Goal: Check status

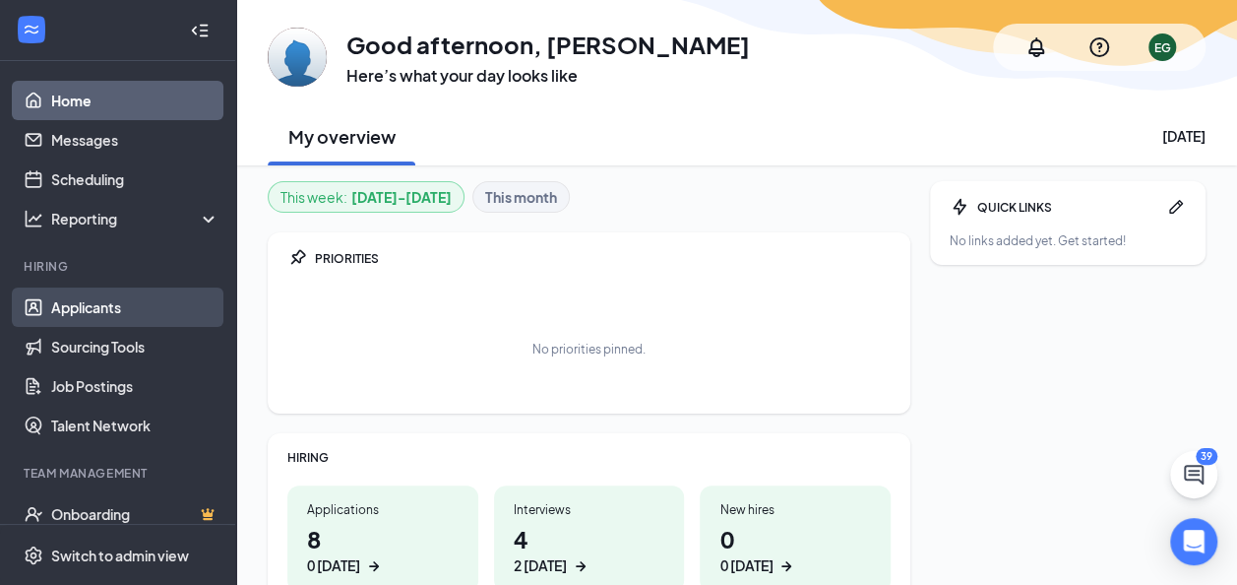
click at [97, 311] on link "Applicants" at bounding box center [135, 306] width 168 height 39
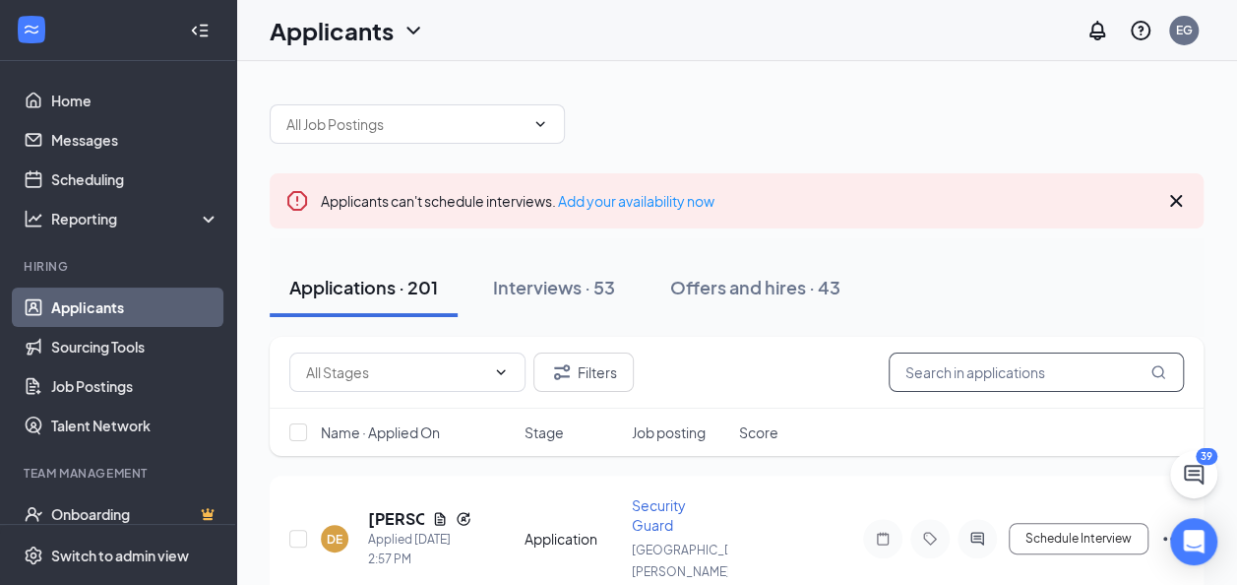
click at [1038, 365] on input "text" at bounding box center [1036, 371] width 295 height 39
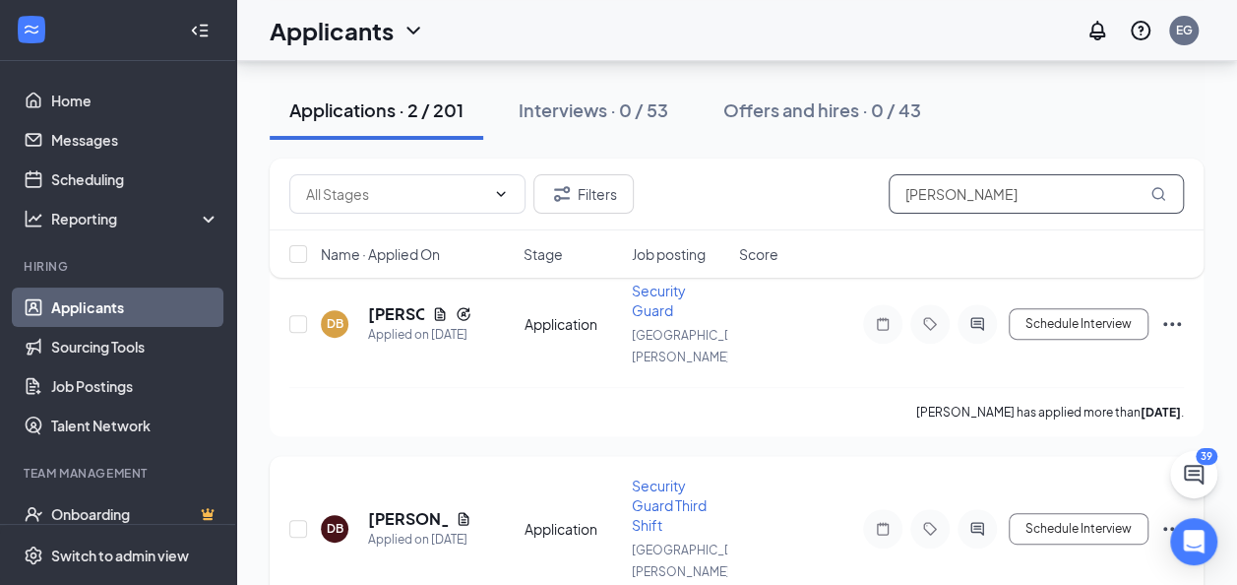
scroll to position [256, 0]
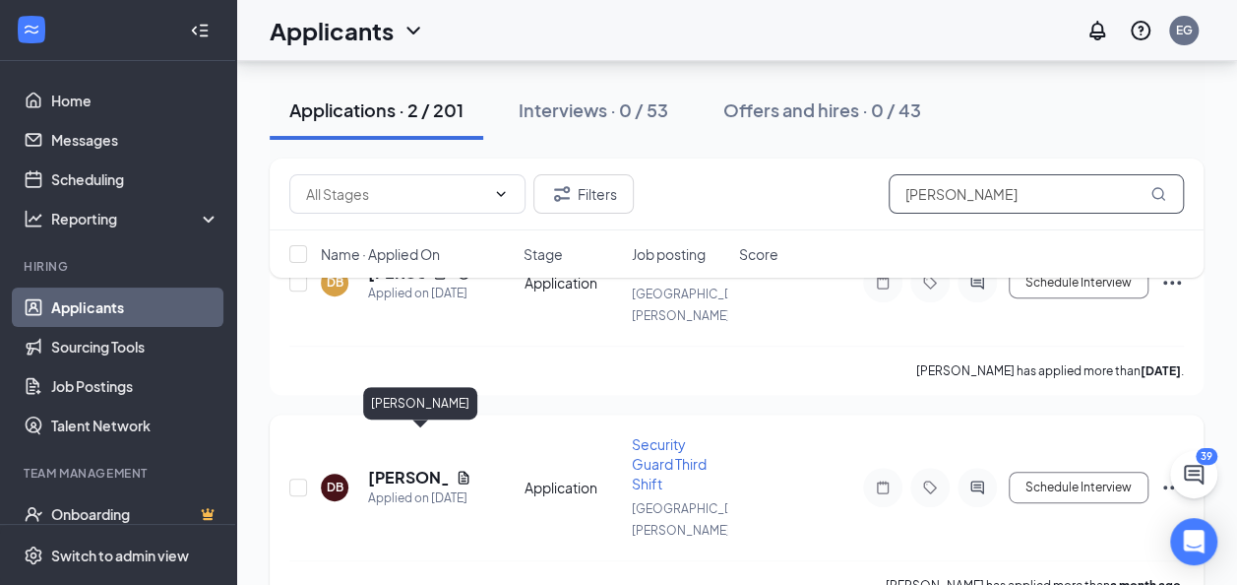
type input "[PERSON_NAME]"
click at [431, 466] on h5 "[PERSON_NAME]" at bounding box center [408, 477] width 80 height 22
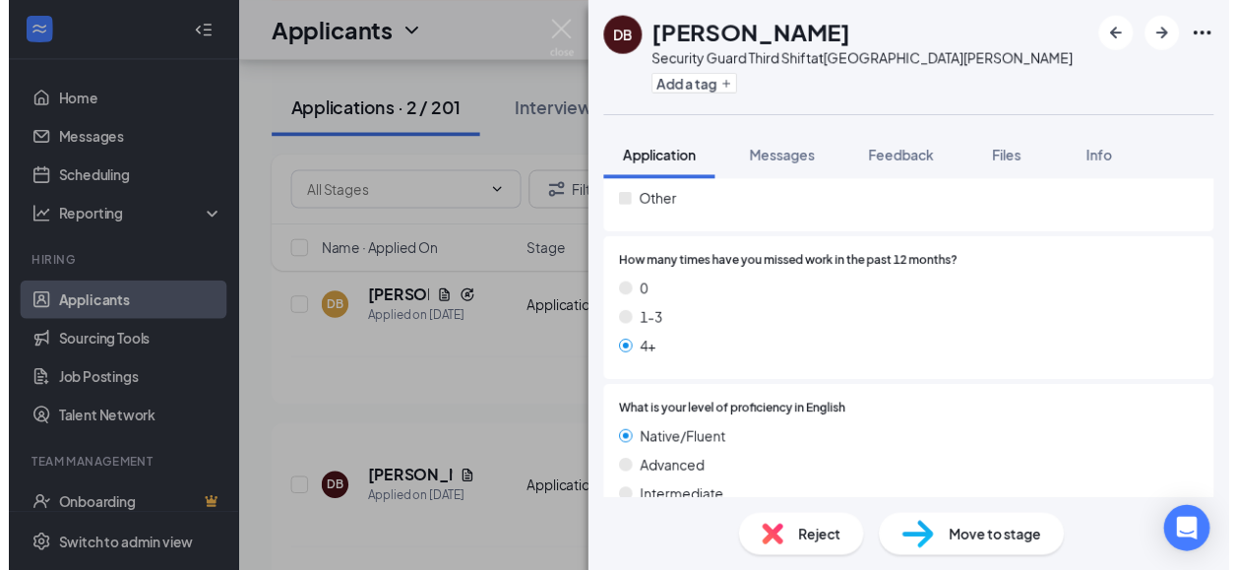
scroll to position [971, 0]
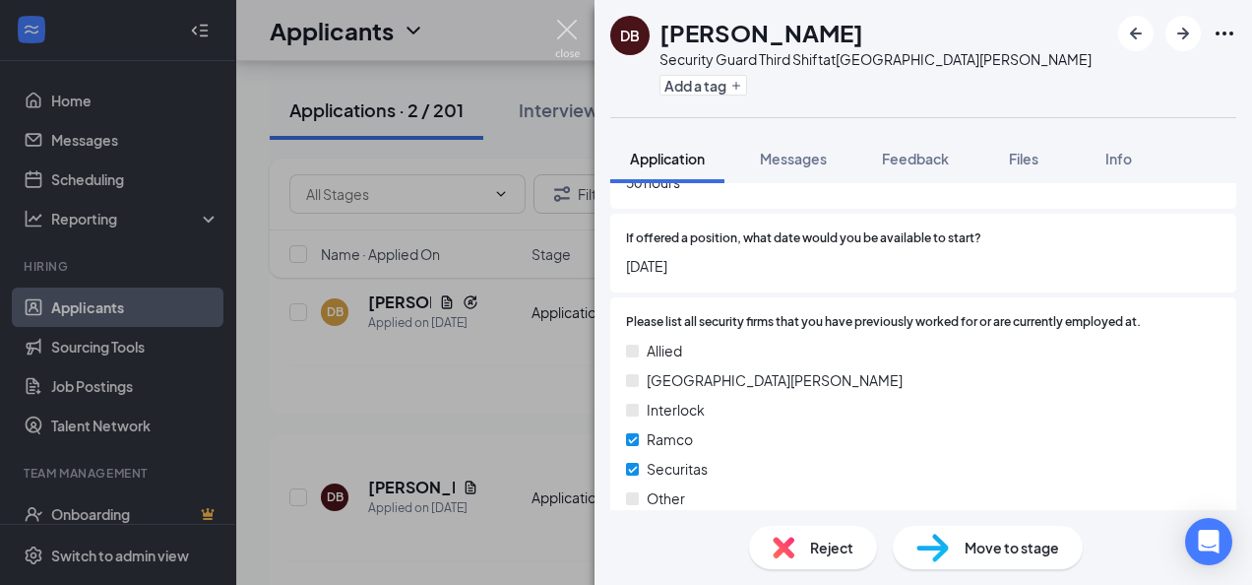
click at [566, 33] on img at bounding box center [567, 39] width 25 height 38
